Goal: Check status: Check status

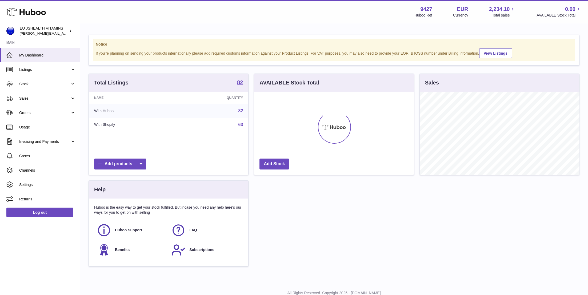
scroll to position [83, 160]
click at [38, 84] on span "Stock" at bounding box center [44, 84] width 51 height 5
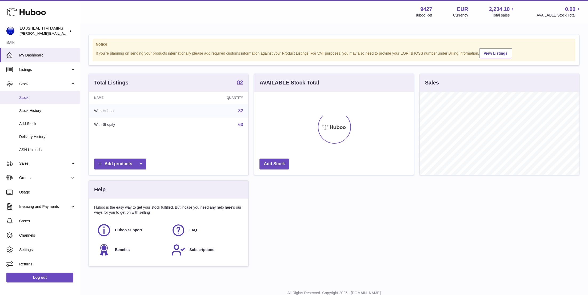
click at [40, 97] on span "Stock" at bounding box center [47, 97] width 56 height 5
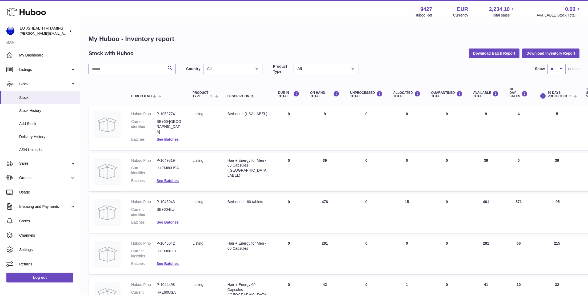
click at [125, 67] on input "text" at bounding box center [131, 69] width 87 height 11
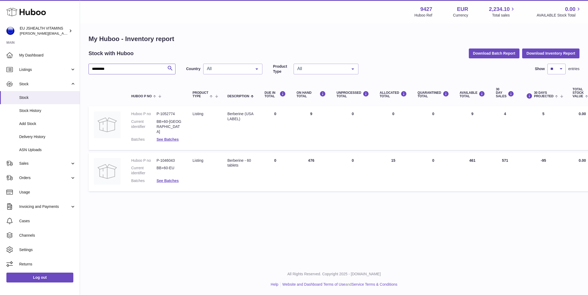
type input "*********"
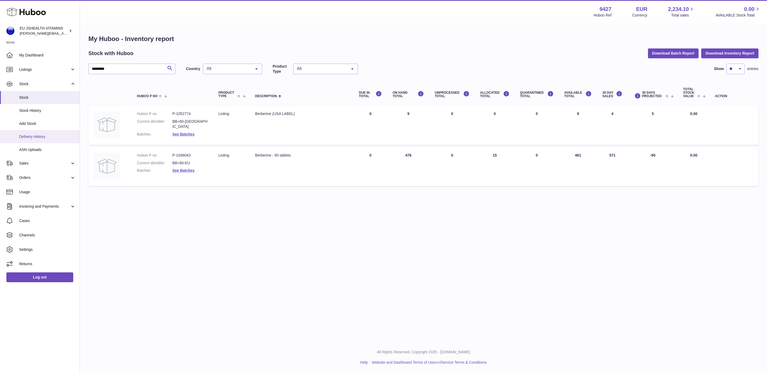
click at [43, 137] on span "Delivery History" at bounding box center [47, 136] width 56 height 5
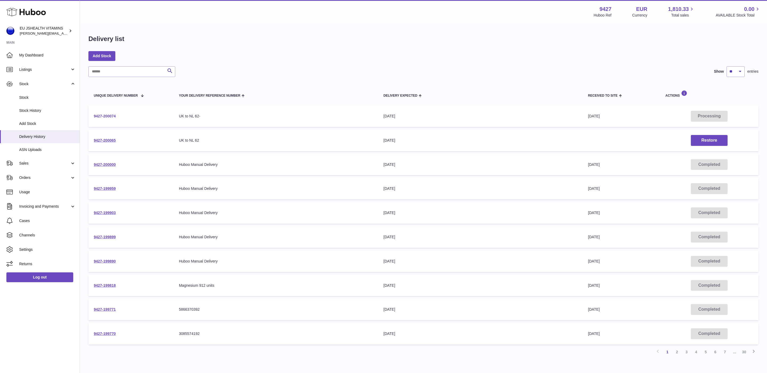
click at [112, 117] on link "9427-200074" at bounding box center [105, 116] width 22 height 4
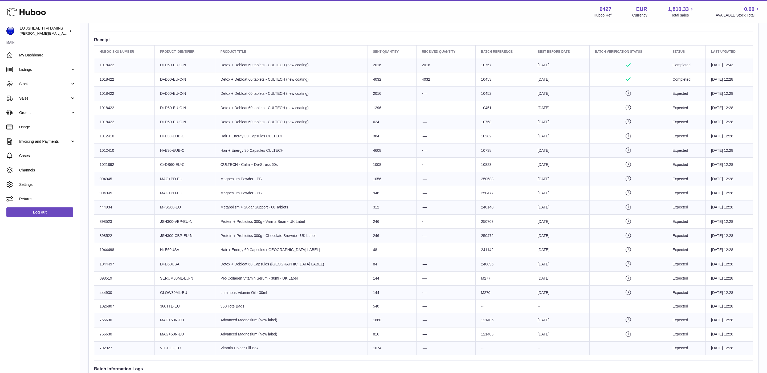
scroll to position [198, 0]
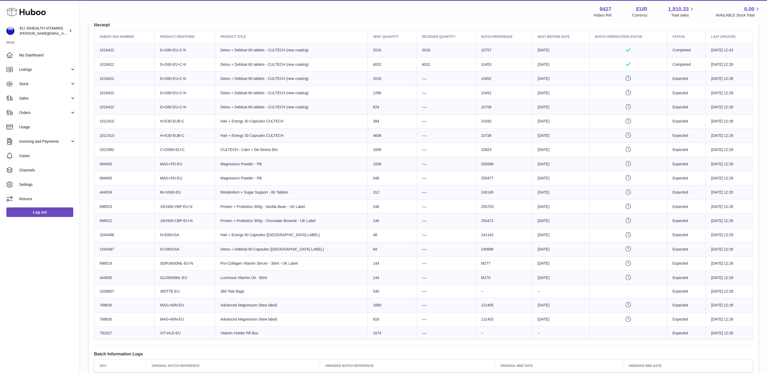
click at [180, 255] on td "Client Identifier D+D60USA" at bounding box center [185, 249] width 60 height 14
drag, startPoint x: 118, startPoint y: 255, endPoint x: 98, endPoint y: 255, distance: 19.5
click at [98, 255] on td "Huboo SKU Number 1044497" at bounding box center [124, 249] width 60 height 14
copy td "1044497"
click at [23, 82] on span "Stock" at bounding box center [44, 84] width 51 height 5
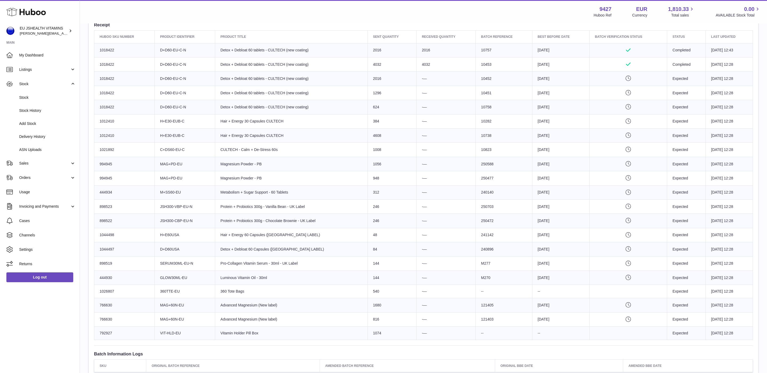
click at [177, 257] on td "Client Identifier D+D60USA" at bounding box center [185, 249] width 60 height 14
drag, startPoint x: 256, startPoint y: 254, endPoint x: 222, endPoint y: 254, distance: 33.3
click at [221, 254] on td "Product title Detox + Debloat 60 Capsules (USA LABEL)" at bounding box center [291, 249] width 153 height 14
copy td "Detox + Debloat 60 Capsules (USA LABEL)"
click at [33, 100] on span "Stock" at bounding box center [47, 97] width 56 height 5
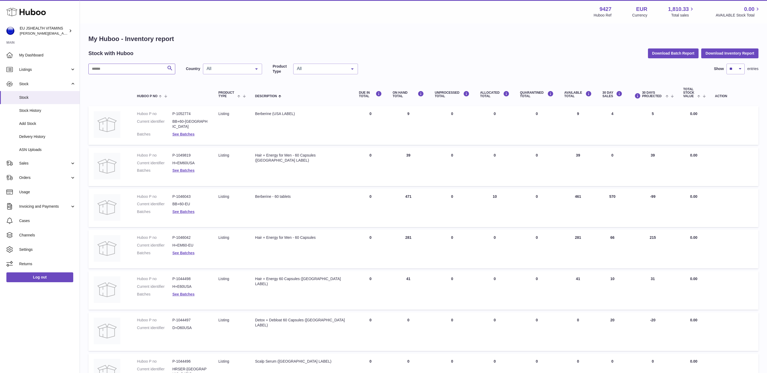
click at [114, 68] on input "text" at bounding box center [131, 69] width 87 height 11
paste input "**********"
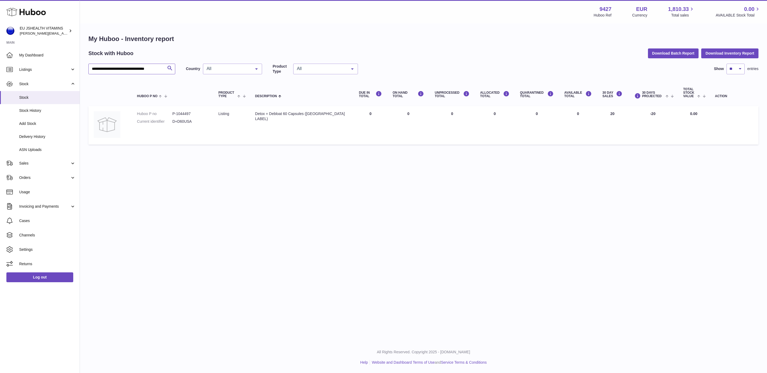
type input "**********"
drag, startPoint x: 617, startPoint y: 115, endPoint x: 603, endPoint y: 114, distance: 14.4
click at [603, 114] on td "30 DAY SALES 20" at bounding box center [612, 125] width 31 height 39
click at [43, 137] on span "Delivery History" at bounding box center [47, 136] width 56 height 5
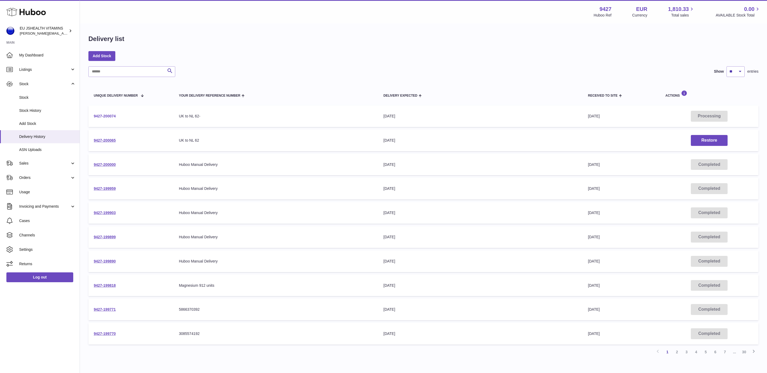
click at [110, 117] on link "9427-200074" at bounding box center [105, 116] width 22 height 4
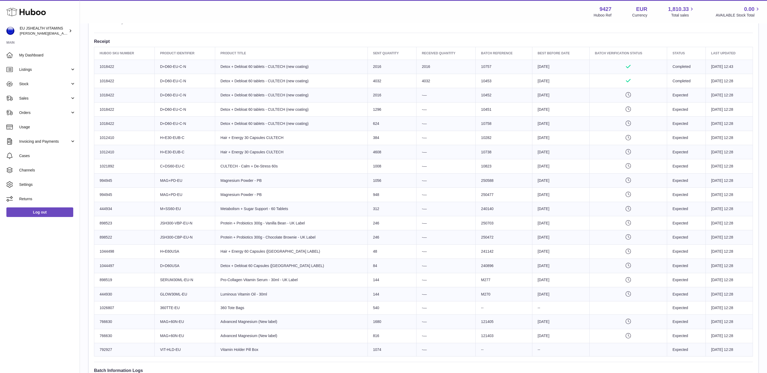
scroll to position [210, 0]
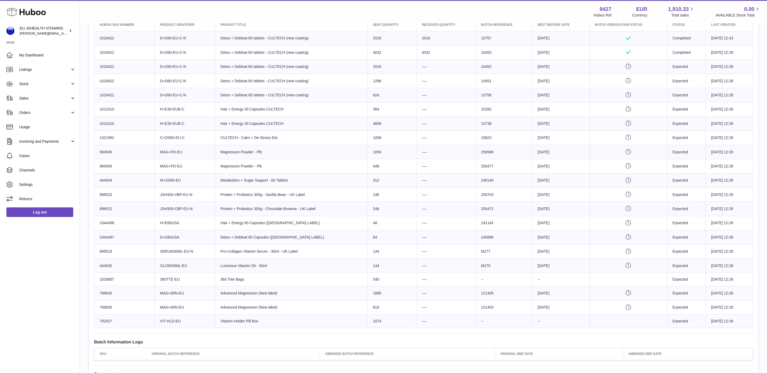
click at [368, 241] on td "Sent Quantity 84" at bounding box center [392, 237] width 49 height 14
drag, startPoint x: 365, startPoint y: 241, endPoint x: 361, endPoint y: 240, distance: 4.8
click at [368, 240] on td "Sent Quantity 84" at bounding box center [392, 237] width 49 height 14
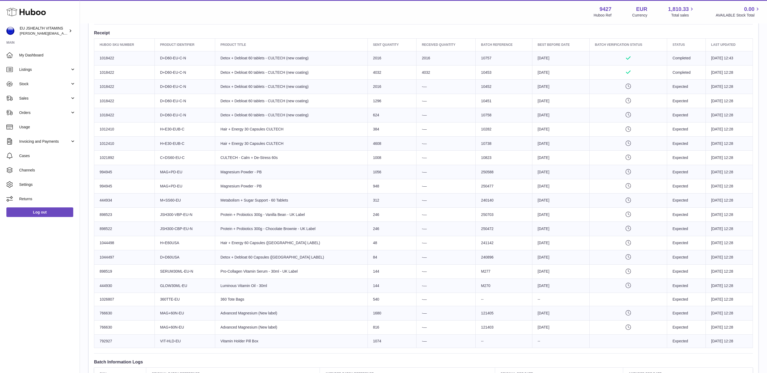
scroll to position [187, 0]
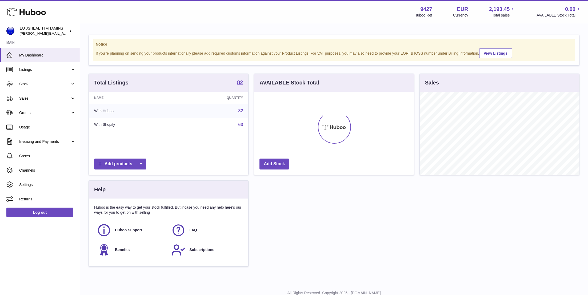
scroll to position [83, 160]
click at [29, 214] on link "Log out" at bounding box center [39, 213] width 67 height 10
